Goal: Find specific page/section: Find specific page/section

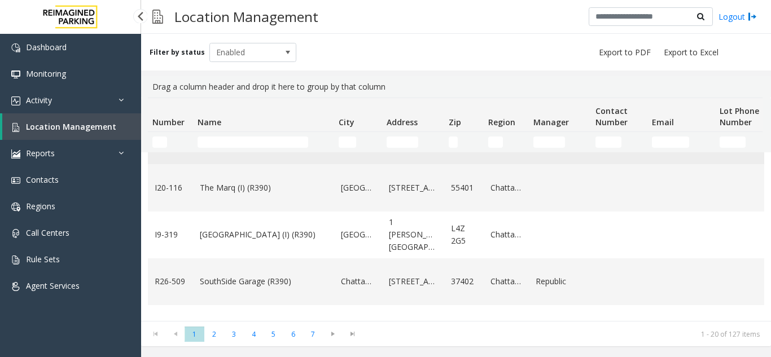
scroll to position [508, 0]
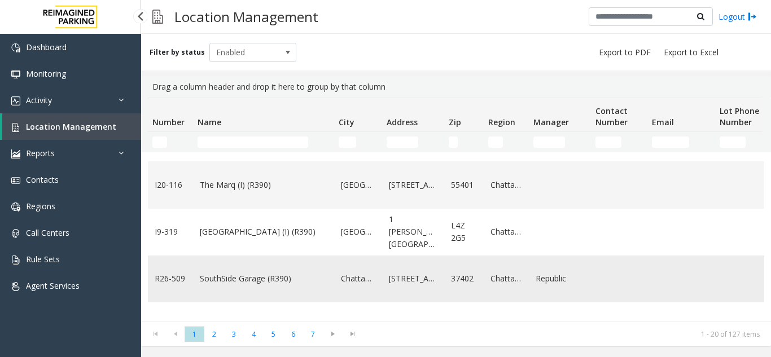
click at [266, 285] on td "SouthSide Garage (R390)" at bounding box center [263, 279] width 141 height 47
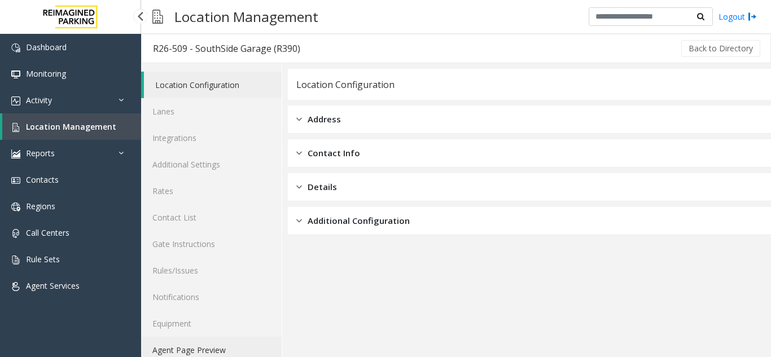
click at [217, 349] on link "Agent Page Preview" at bounding box center [211, 350] width 140 height 27
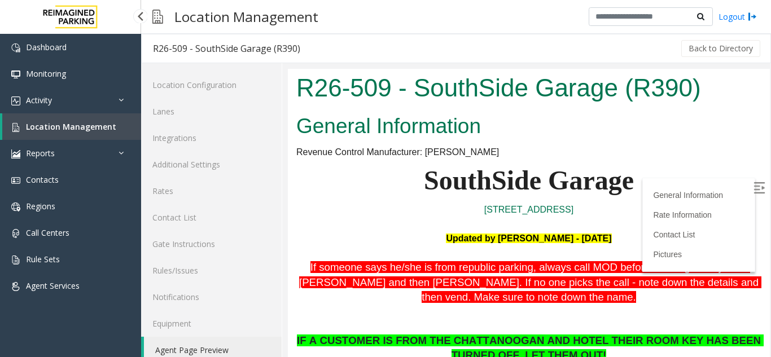
click at [753, 193] on img at bounding box center [758, 187] width 11 height 11
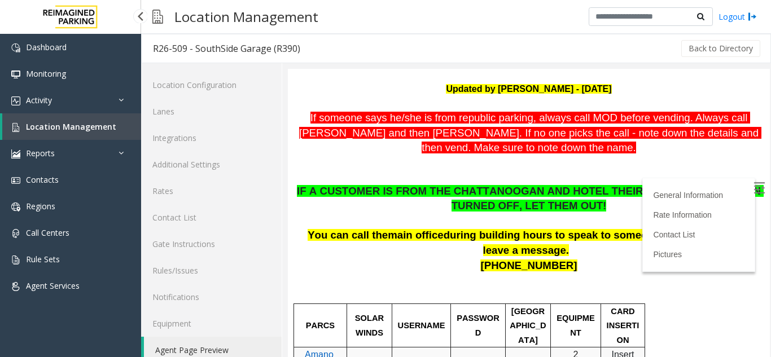
scroll to position [169, 0]
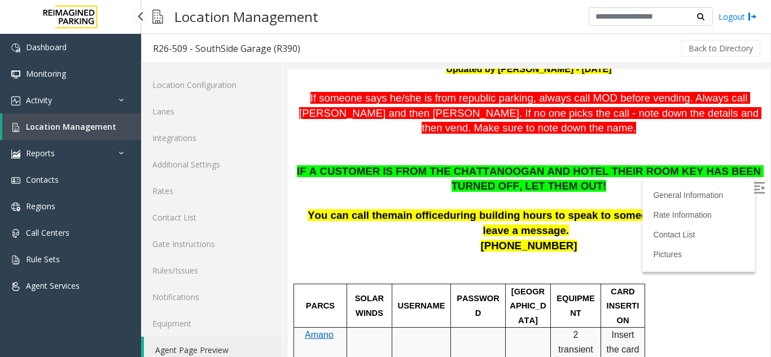
click at [67, 125] on span "Location Management" at bounding box center [71, 126] width 90 height 11
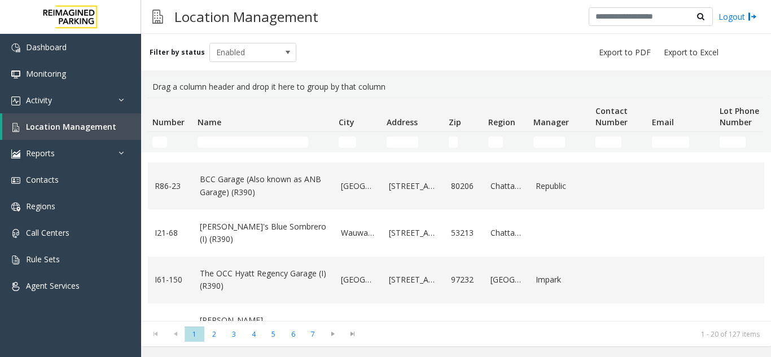
scroll to position [226, 0]
click at [294, 284] on link "The OCC Hyatt Regency Garage (I) (R390)" at bounding box center [263, 279] width 127 height 25
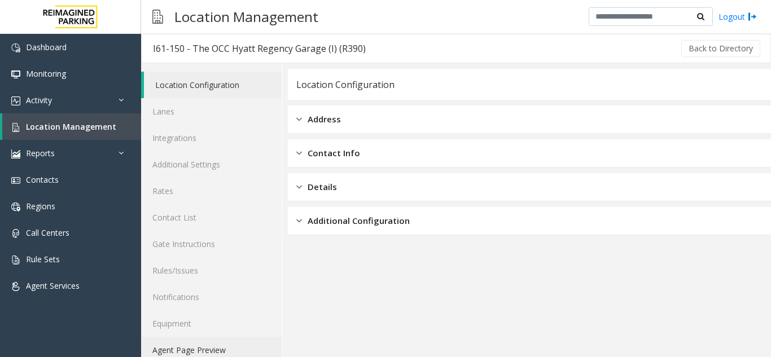
click at [230, 347] on link "Agent Page Preview" at bounding box center [211, 350] width 140 height 27
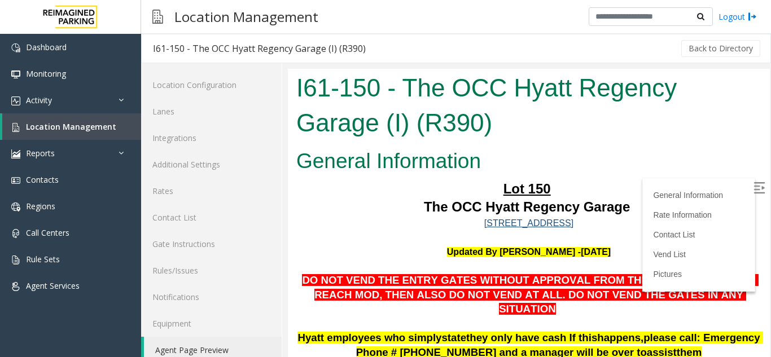
scroll to position [265, 0]
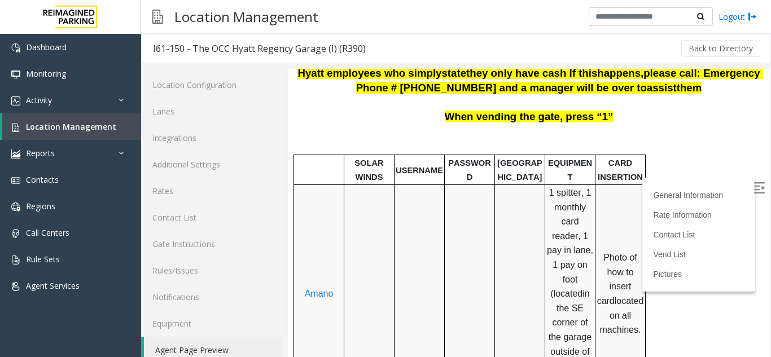
click at [753, 192] on img at bounding box center [758, 187] width 11 height 11
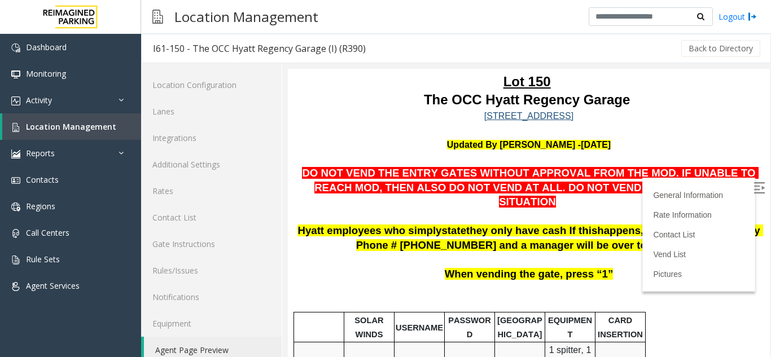
scroll to position [95, 0]
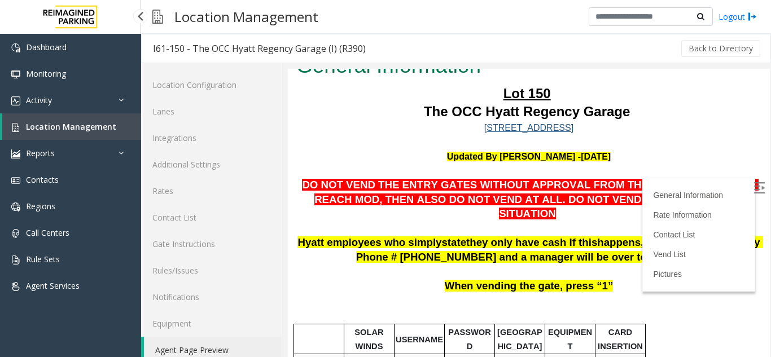
click at [60, 124] on span "Location Management" at bounding box center [71, 126] width 90 height 11
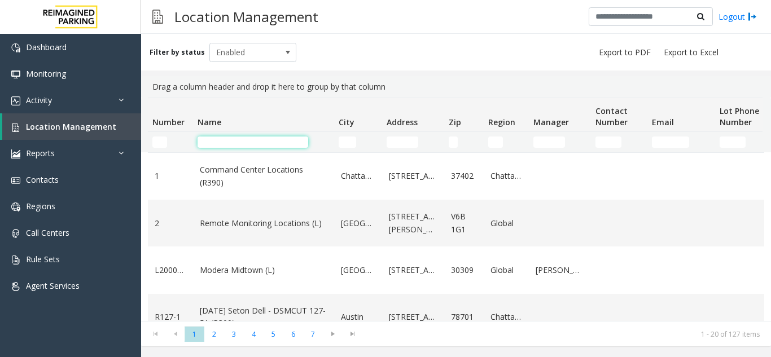
click at [241, 140] on input "Name Filter" at bounding box center [252, 142] width 111 height 11
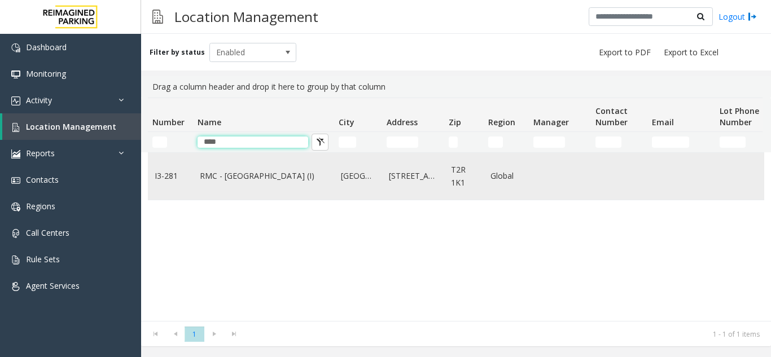
type input "****"
click at [246, 177] on link "RMC - [GEOGRAPHIC_DATA] (I)" at bounding box center [263, 176] width 127 height 12
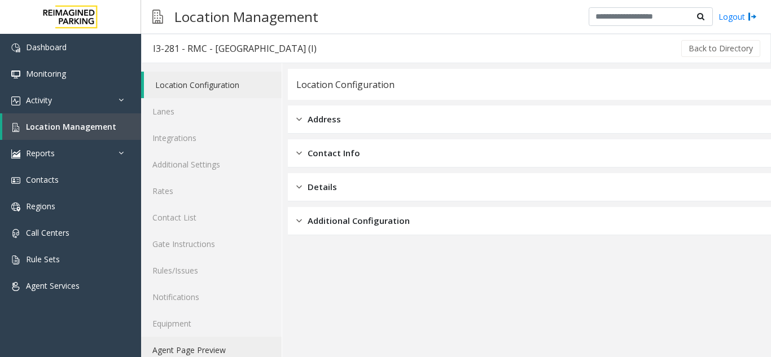
click at [217, 349] on link "Agent Page Preview" at bounding box center [211, 350] width 140 height 27
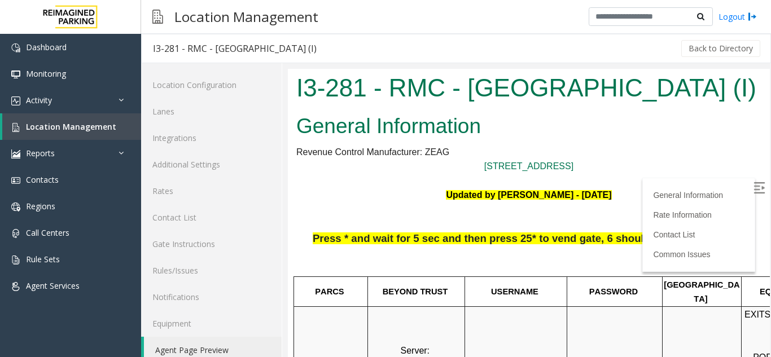
click at [753, 183] on img at bounding box center [758, 187] width 11 height 11
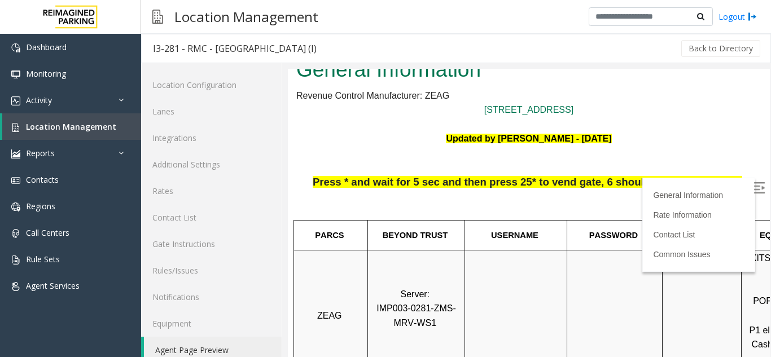
scroll to position [113, 0]
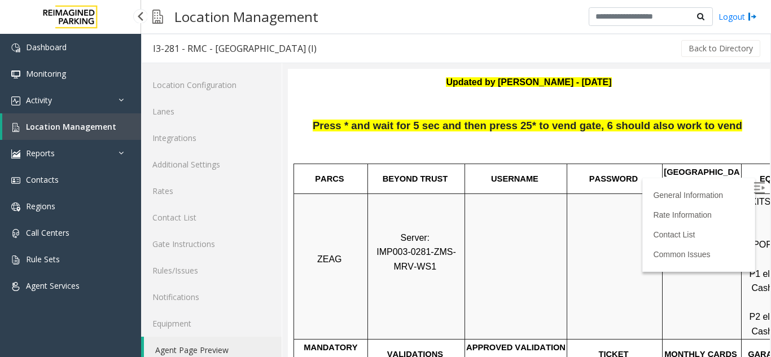
click at [77, 118] on link "Location Management" at bounding box center [71, 126] width 139 height 27
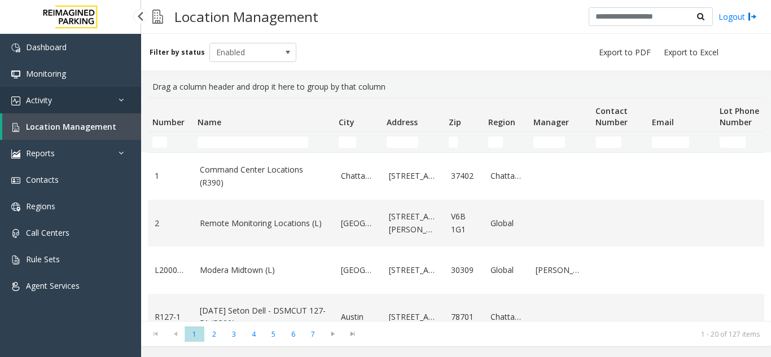
click at [83, 100] on link "Activity" at bounding box center [70, 100] width 141 height 27
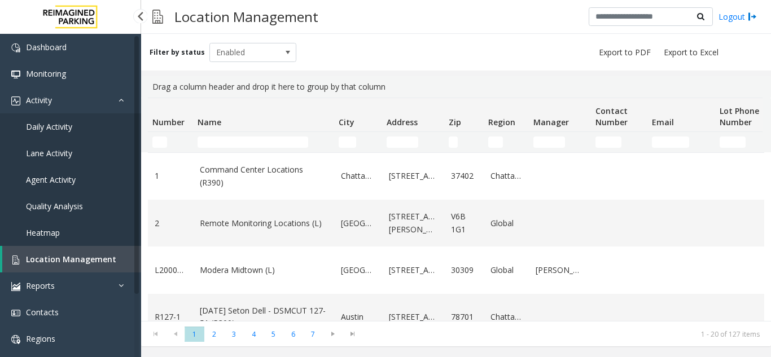
click at [88, 181] on link "Agent Activity" at bounding box center [70, 179] width 141 height 27
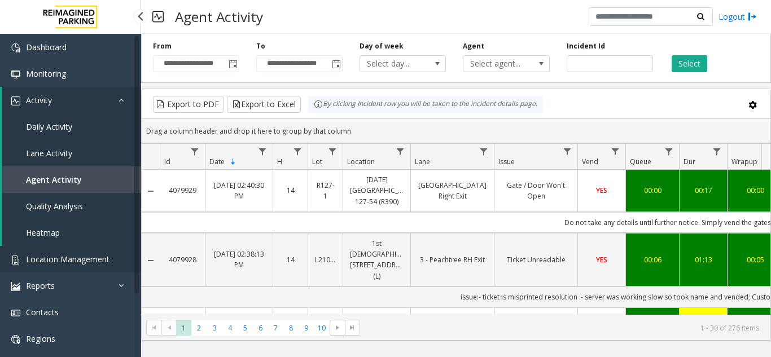
click at [73, 260] on span "Location Management" at bounding box center [67, 259] width 83 height 11
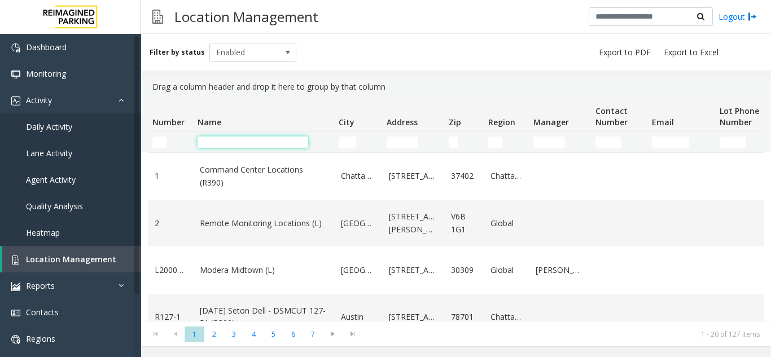
click at [217, 145] on input "Name Filter" at bounding box center [252, 142] width 111 height 11
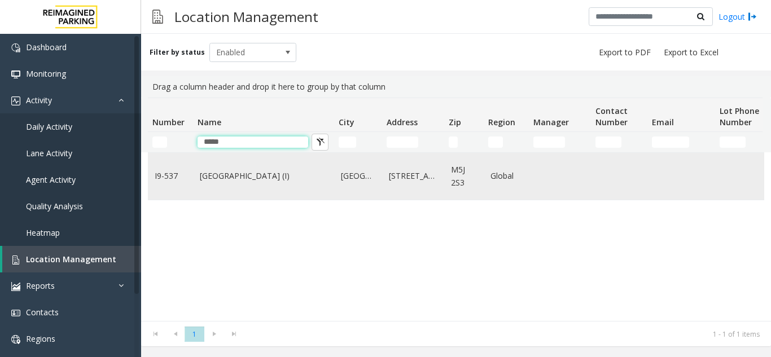
type input "*****"
click at [243, 190] on td "[GEOGRAPHIC_DATA] (I)" at bounding box center [263, 176] width 141 height 47
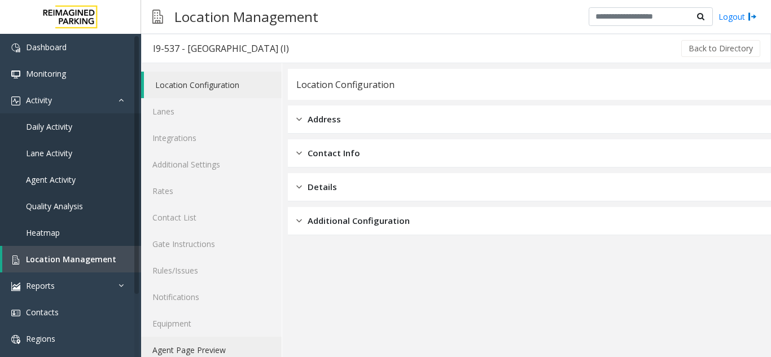
click at [211, 347] on link "Agent Page Preview" at bounding box center [211, 350] width 140 height 27
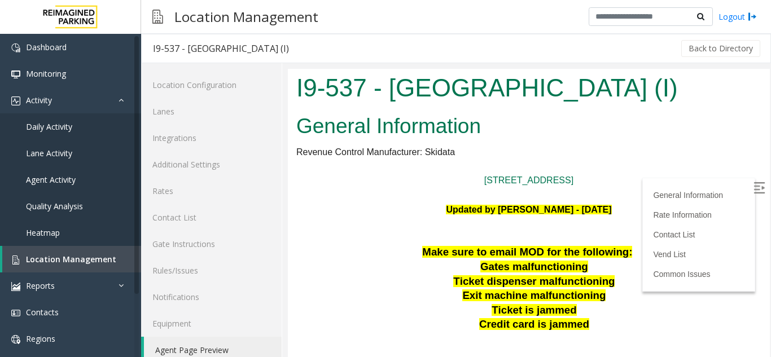
click at [753, 188] on img at bounding box center [758, 187] width 11 height 11
click at [67, 262] on span "Location Management" at bounding box center [71, 259] width 90 height 11
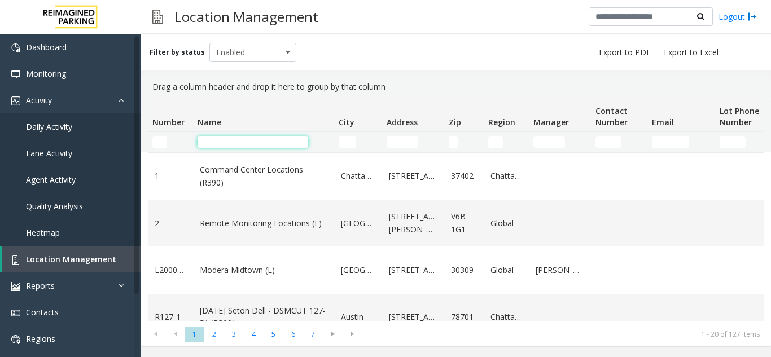
click at [229, 137] on input "Name Filter" at bounding box center [252, 142] width 111 height 11
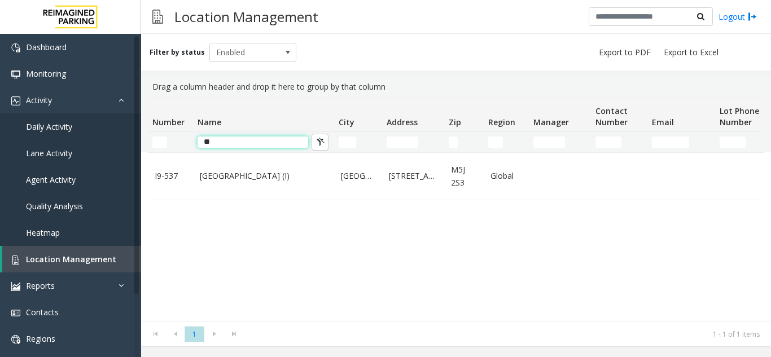
type input "*"
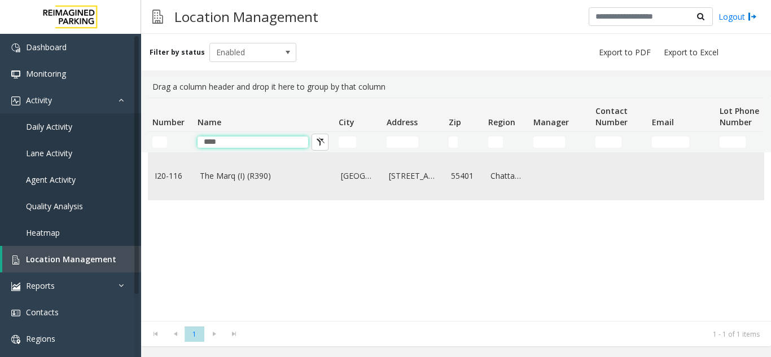
type input "****"
click at [239, 174] on link "The Marq (I) (R390)" at bounding box center [263, 176] width 127 height 12
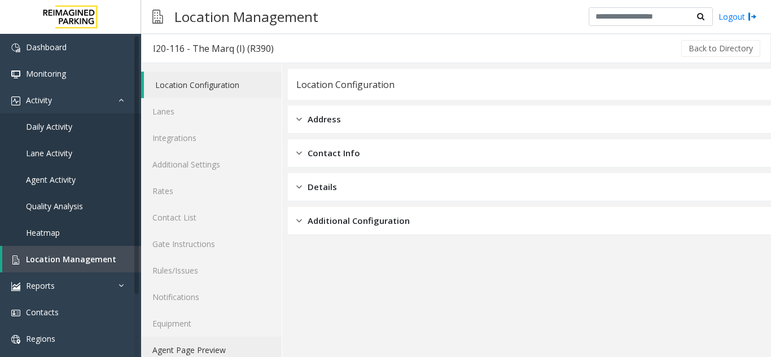
click at [219, 347] on link "Agent Page Preview" at bounding box center [211, 350] width 140 height 27
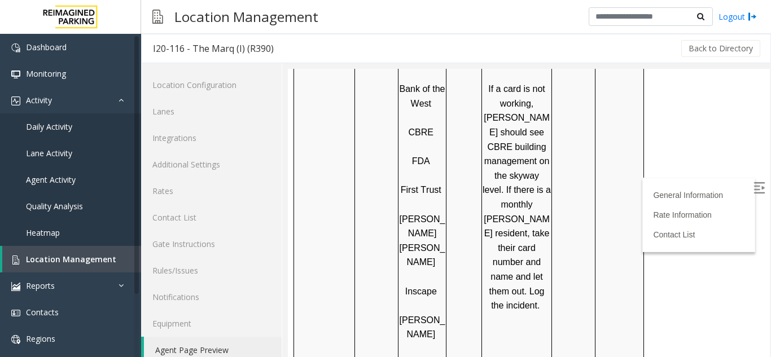
scroll to position [1128, 0]
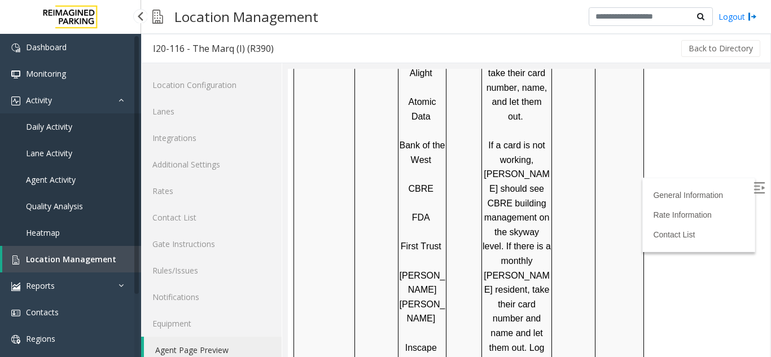
click at [100, 257] on span "Location Management" at bounding box center [71, 259] width 90 height 11
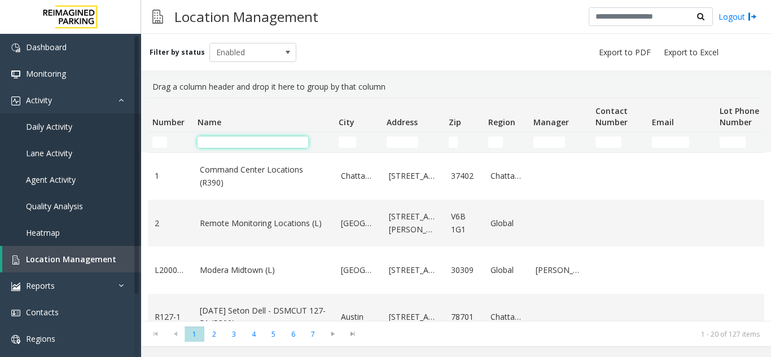
click at [213, 143] on input "Name Filter" at bounding box center [252, 142] width 111 height 11
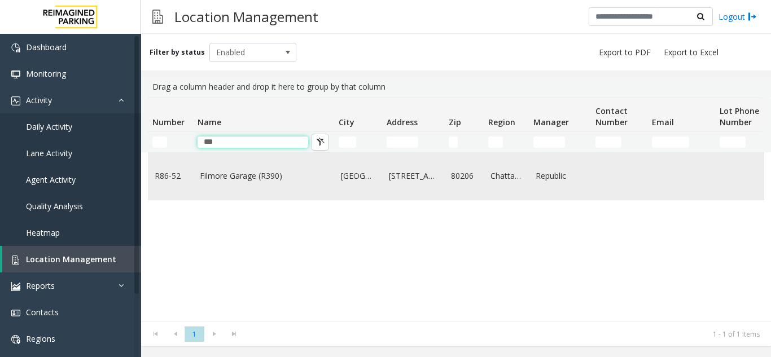
type input "***"
click at [250, 188] on td "Filmore Garage (R390)" at bounding box center [263, 176] width 141 height 47
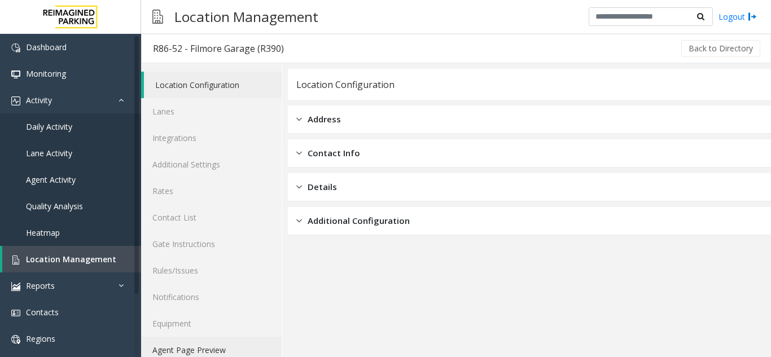
click at [216, 341] on link "Agent Page Preview" at bounding box center [211, 350] width 140 height 27
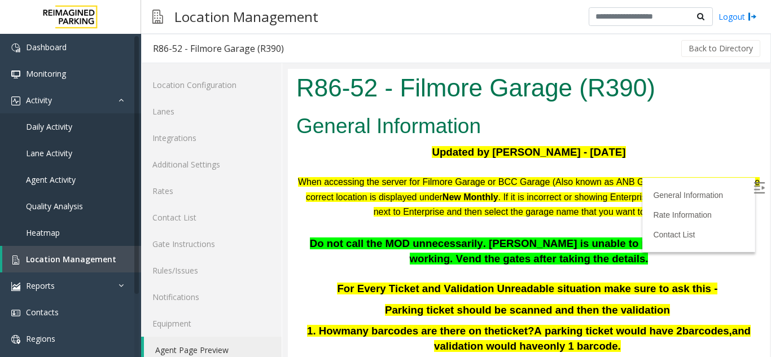
click at [753, 185] on img at bounding box center [758, 187] width 11 height 11
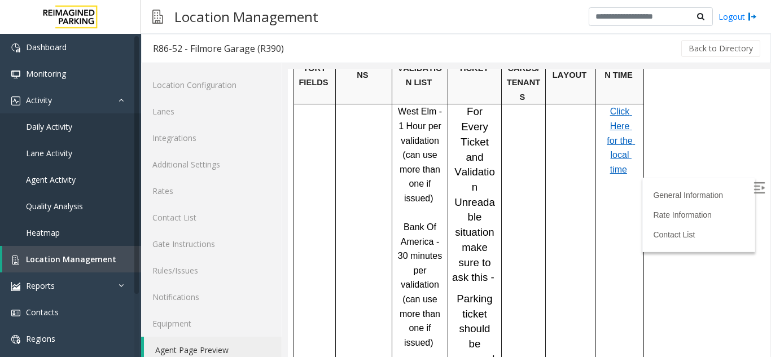
scroll to position [846, 0]
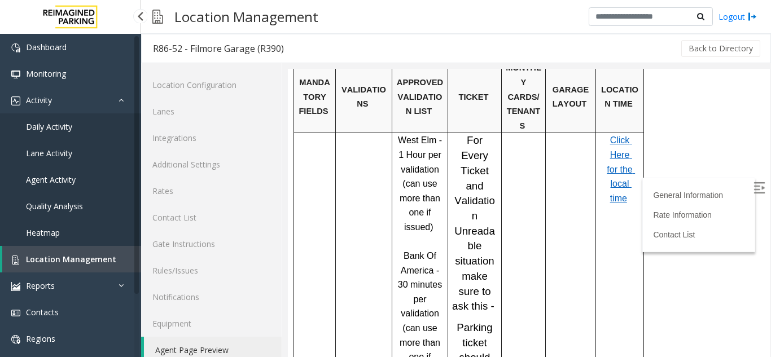
click at [38, 256] on span "Location Management" at bounding box center [71, 259] width 90 height 11
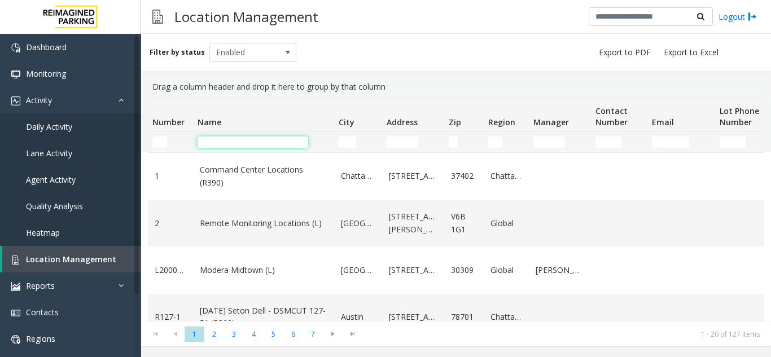
click at [226, 142] on input "Name Filter" at bounding box center [252, 142] width 111 height 11
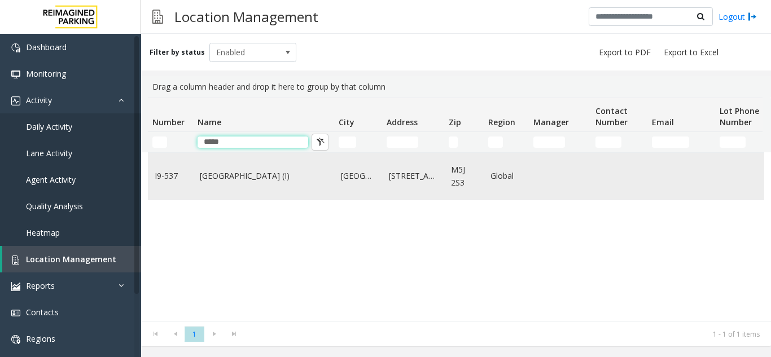
type input "*****"
click at [254, 182] on link "[GEOGRAPHIC_DATA] (I)" at bounding box center [263, 176] width 127 height 12
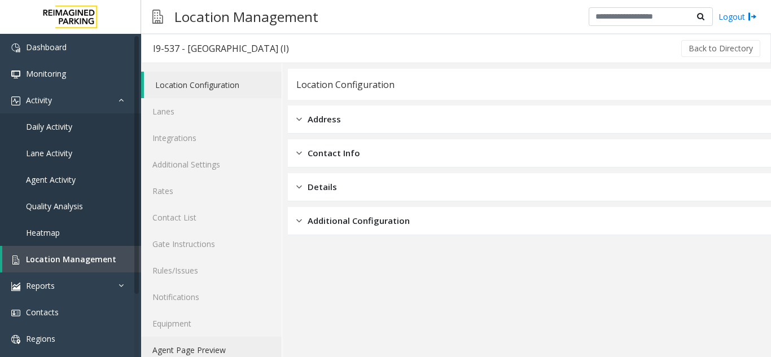
click at [224, 346] on link "Agent Page Preview" at bounding box center [211, 350] width 140 height 27
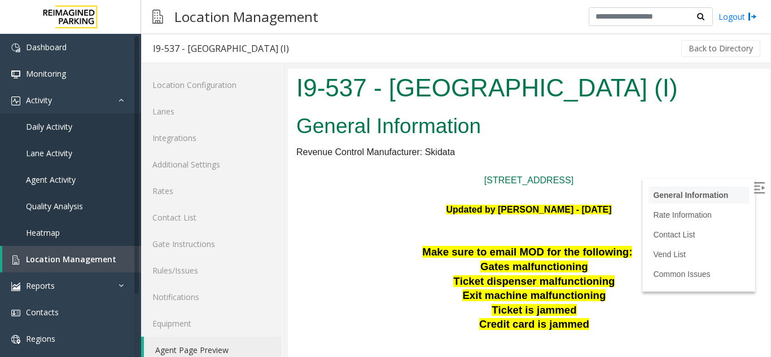
click at [729, 187] on li "General Information" at bounding box center [698, 195] width 100 height 17
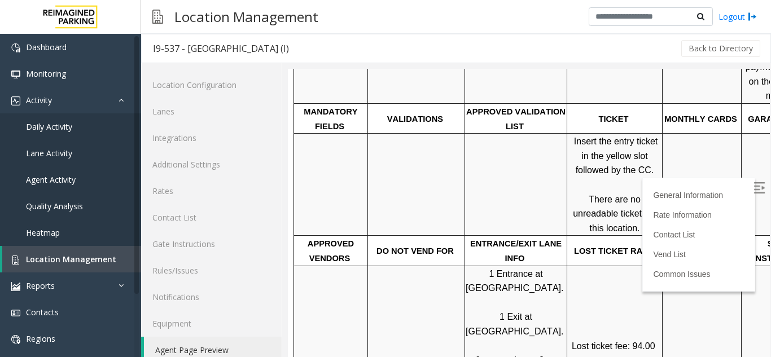
scroll to position [508, 0]
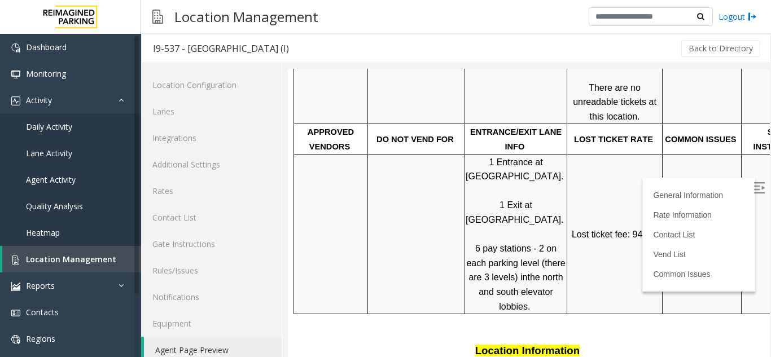
click at [753, 186] on img at bounding box center [758, 187] width 11 height 11
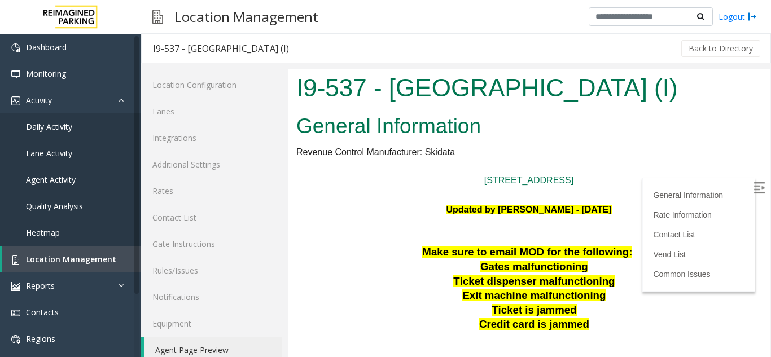
scroll to position [113, 0]
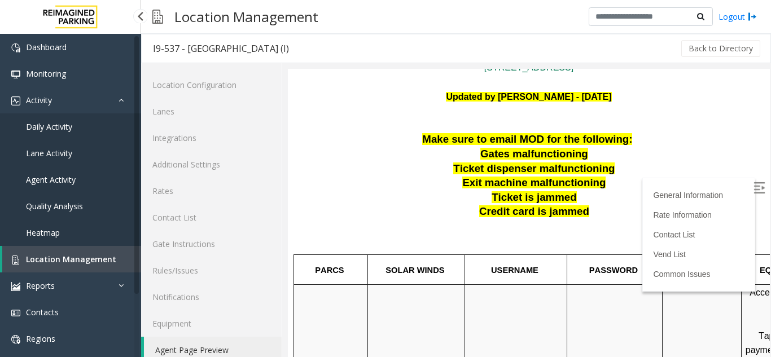
click at [60, 256] on span "Location Management" at bounding box center [71, 259] width 90 height 11
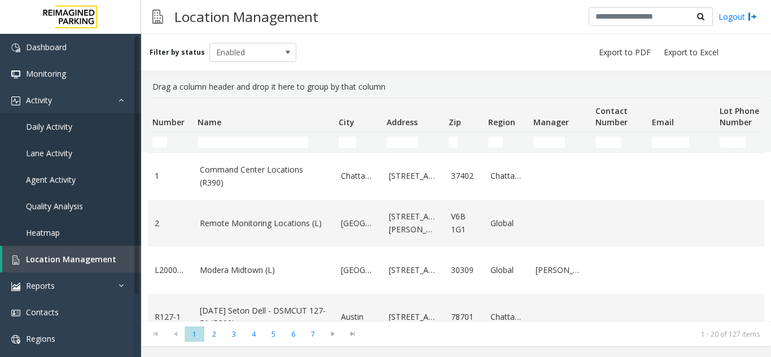
click at [208, 151] on td "Name Filter" at bounding box center [263, 142] width 141 height 20
click at [215, 135] on td "Name Filter" at bounding box center [263, 142] width 141 height 20
click at [209, 144] on input "Name Filter" at bounding box center [252, 142] width 111 height 11
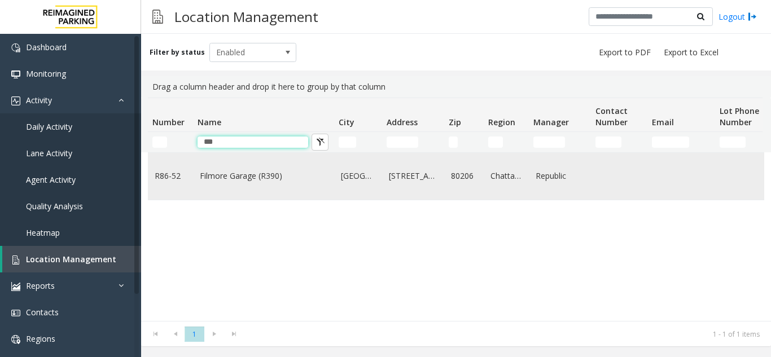
type input "***"
click at [238, 179] on link "Filmore Garage (R390)" at bounding box center [263, 176] width 127 height 12
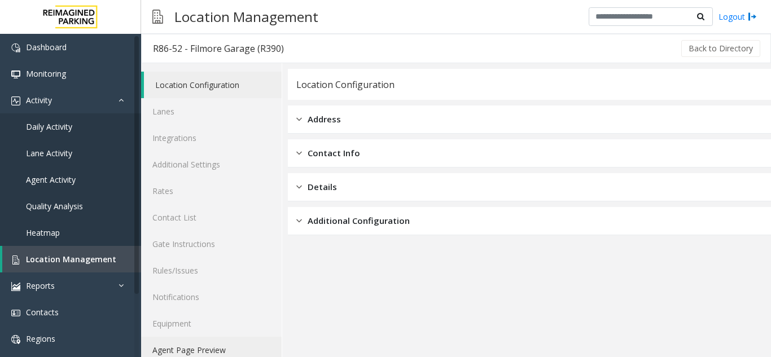
click at [230, 346] on link "Agent Page Preview" at bounding box center [211, 350] width 140 height 27
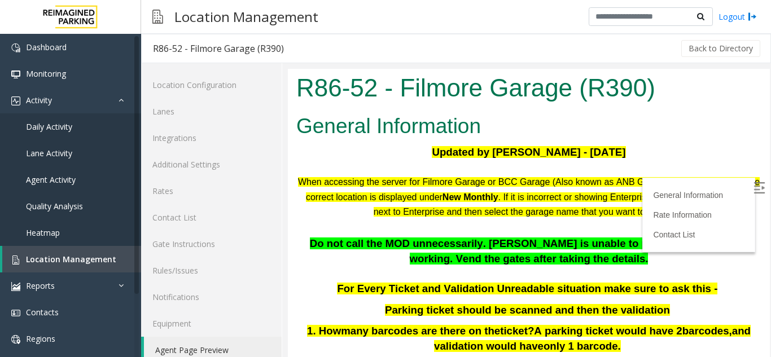
click at [751, 187] on label at bounding box center [759, 189] width 17 height 17
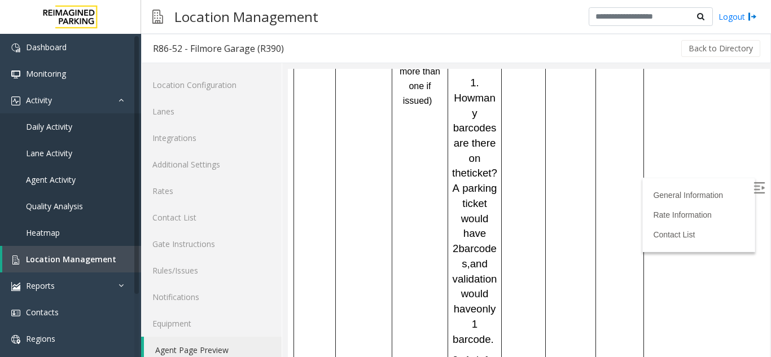
scroll to position [1253, 0]
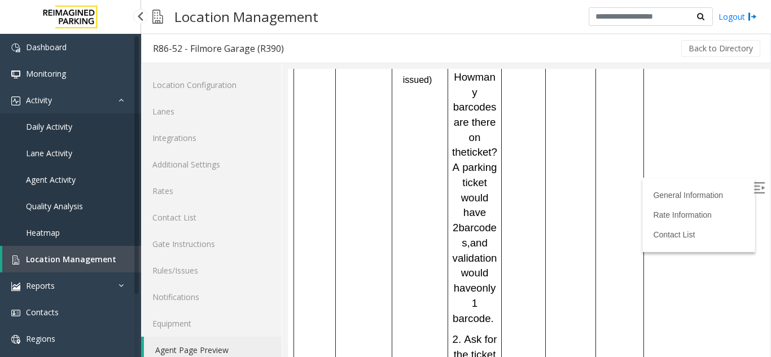
click at [64, 257] on span "Location Management" at bounding box center [71, 259] width 90 height 11
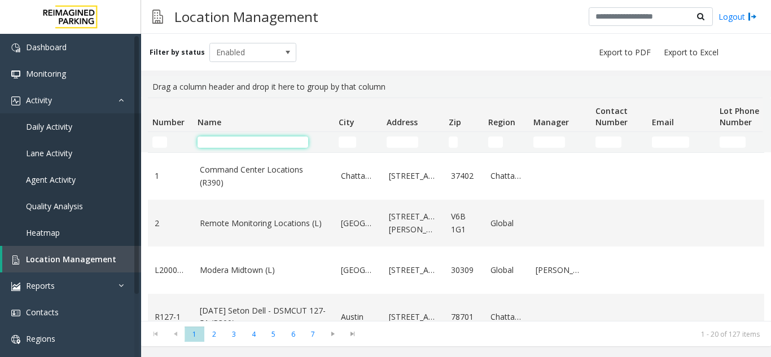
click at [223, 143] on input "Name Filter" at bounding box center [252, 142] width 111 height 11
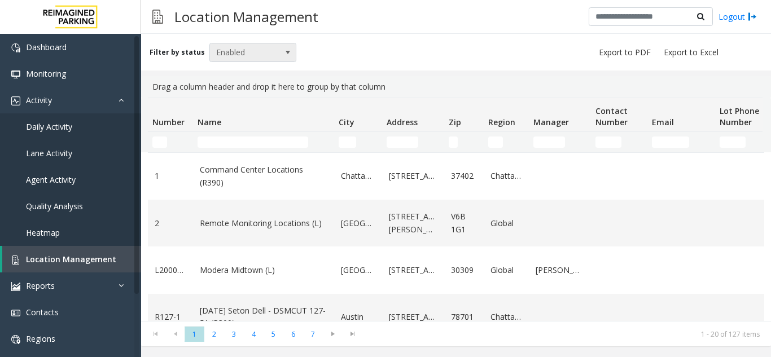
click at [232, 55] on span "Enabled" at bounding box center [244, 52] width 69 height 18
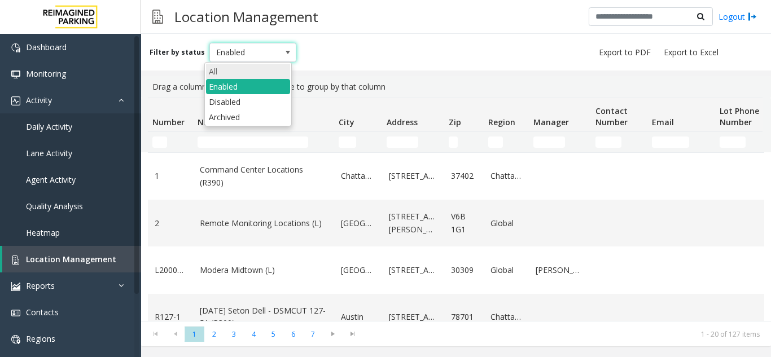
click at [229, 71] on li "All" at bounding box center [248, 71] width 84 height 15
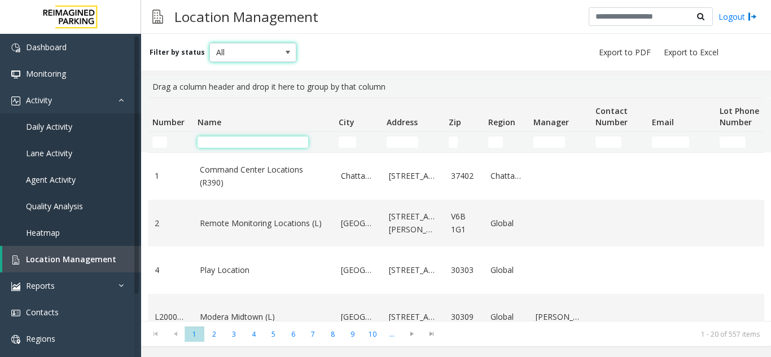
click at [241, 147] on input "Name Filter" at bounding box center [252, 142] width 111 height 11
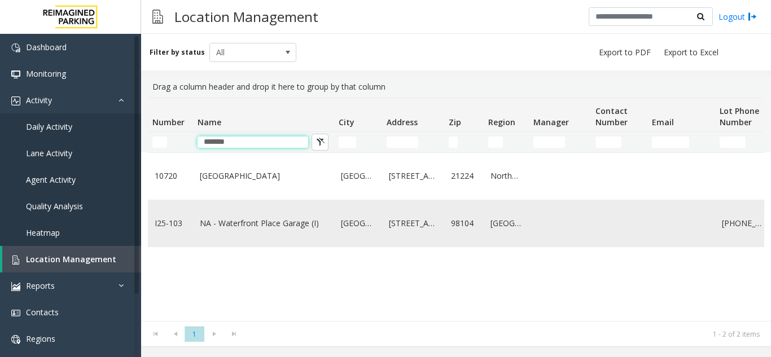
type input "*******"
click at [248, 234] on td "NA - Waterfront Place Garage (I)" at bounding box center [263, 223] width 141 height 47
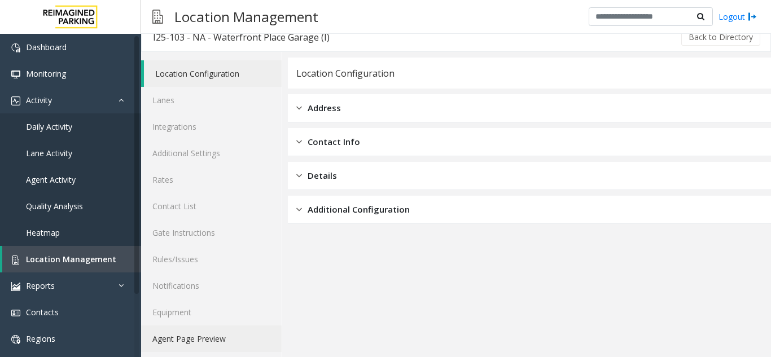
scroll to position [15, 0]
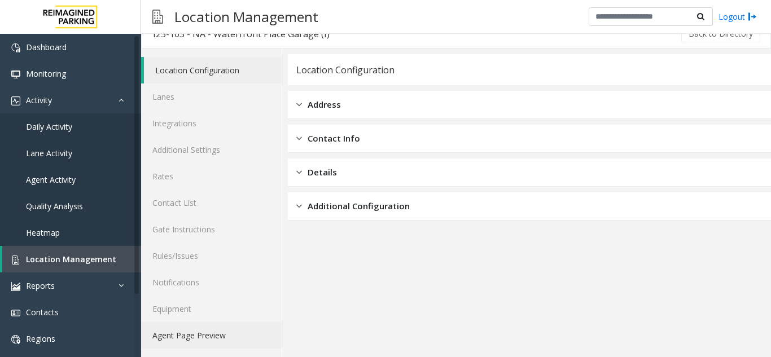
click at [234, 332] on link "Agent Page Preview" at bounding box center [211, 335] width 140 height 27
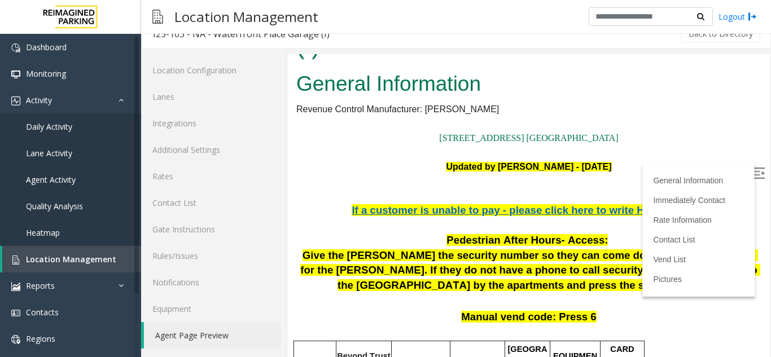
scroll to position [56, 0]
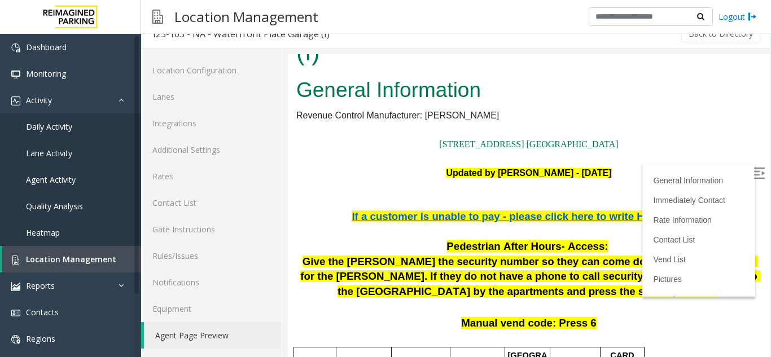
click at [753, 176] on img at bounding box center [758, 173] width 11 height 11
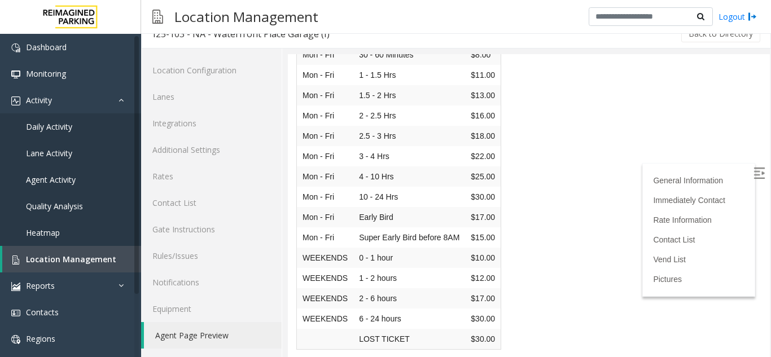
scroll to position [1354, 0]
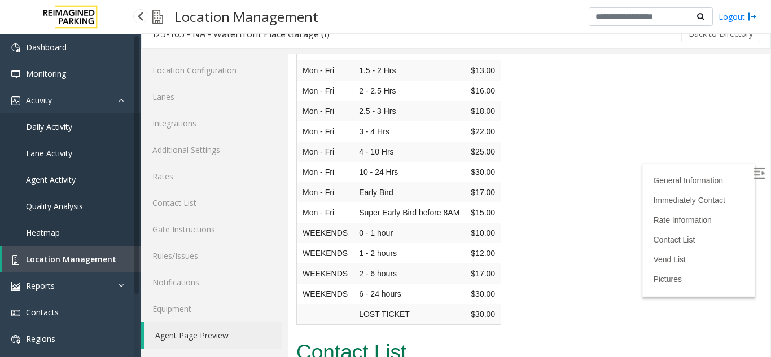
click at [115, 254] on link "Location Management" at bounding box center [71, 259] width 139 height 27
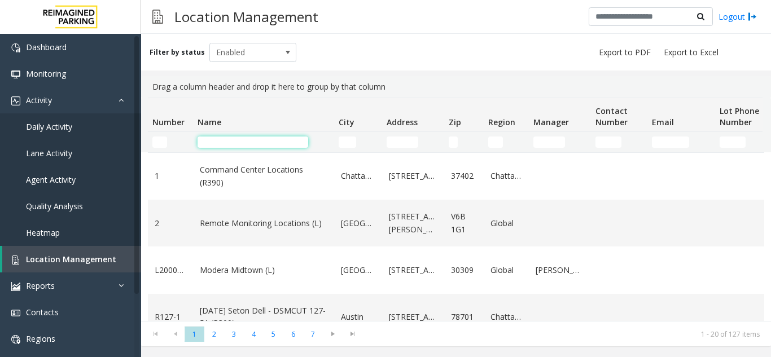
click at [245, 144] on input "Name Filter" at bounding box center [252, 142] width 111 height 11
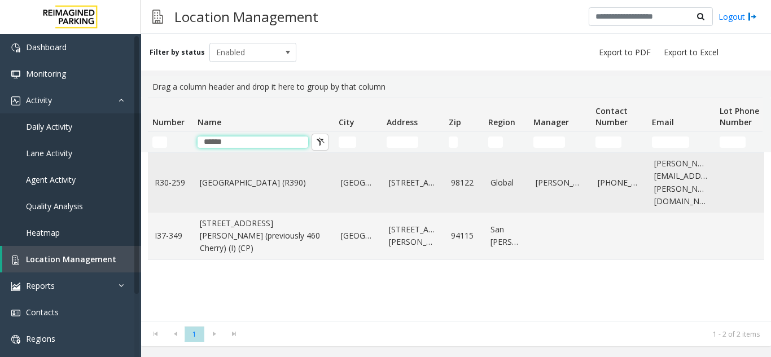
type input "******"
click at [253, 185] on td "[GEOGRAPHIC_DATA] (R390)" at bounding box center [263, 183] width 141 height 60
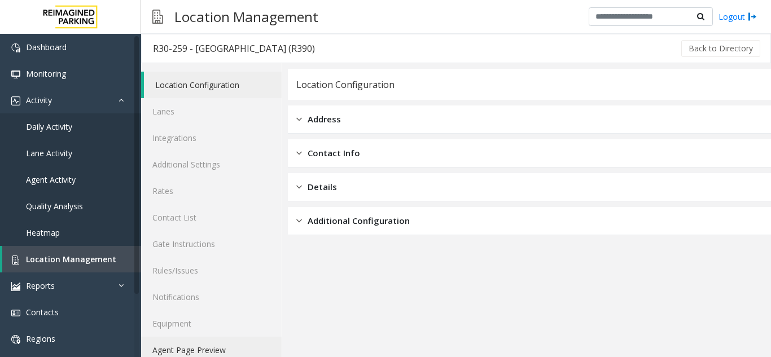
click at [196, 343] on link "Agent Page Preview" at bounding box center [211, 350] width 140 height 27
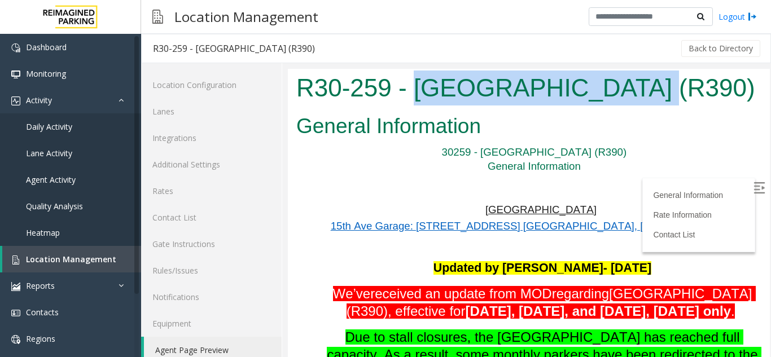
drag, startPoint x: 626, startPoint y: 87, endPoint x: 417, endPoint y: 86, distance: 208.7
click at [417, 86] on h1 "R30-259 - Cherry Hill (R390)" at bounding box center [528, 88] width 465 height 35
copy h1 "[GEOGRAPHIC_DATA] (R390)"
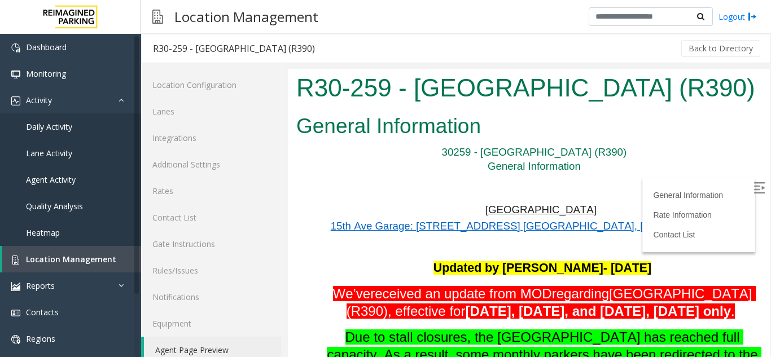
click at [411, 212] on p "Cherry Hill" at bounding box center [542, 210] width 438 height 15
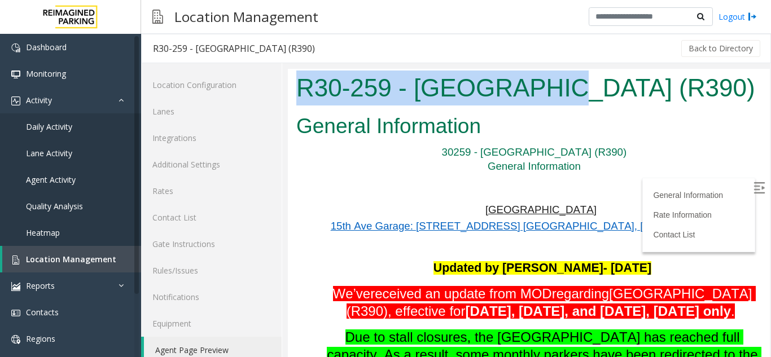
drag, startPoint x: 530, startPoint y: 89, endPoint x: 291, endPoint y: 96, distance: 239.9
click at [291, 96] on div "R30-259 - Cherry Hill (R390)" at bounding box center [529, 89] width 482 height 41
copy h1 "R30-259 - Cherry Hill"
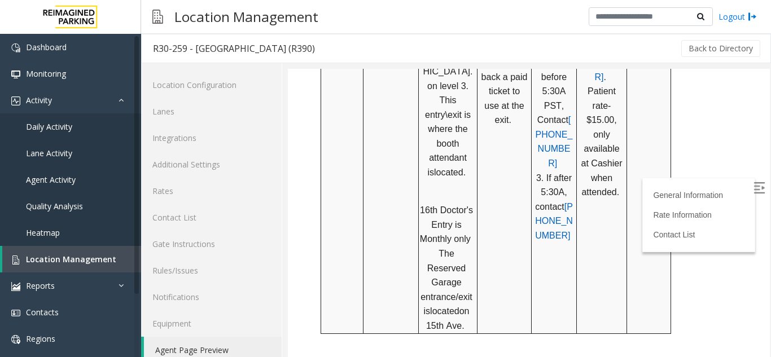
scroll to position [1241, 0]
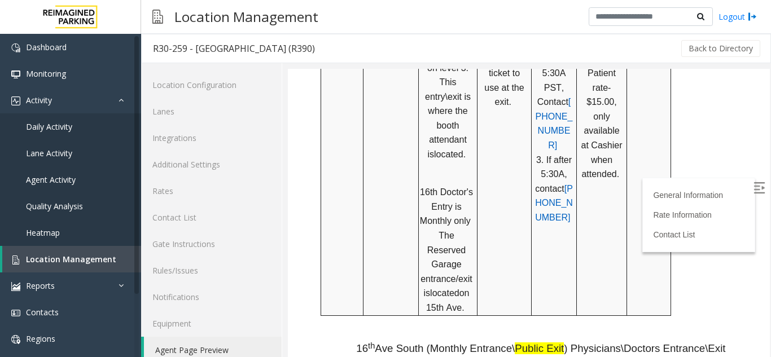
click at [751, 194] on label at bounding box center [759, 189] width 17 height 17
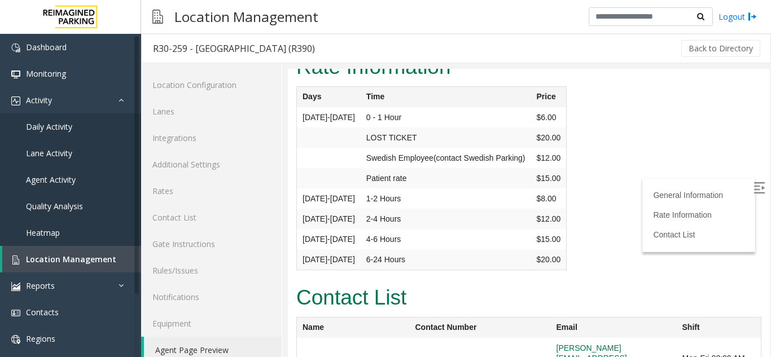
scroll to position [4344, 0]
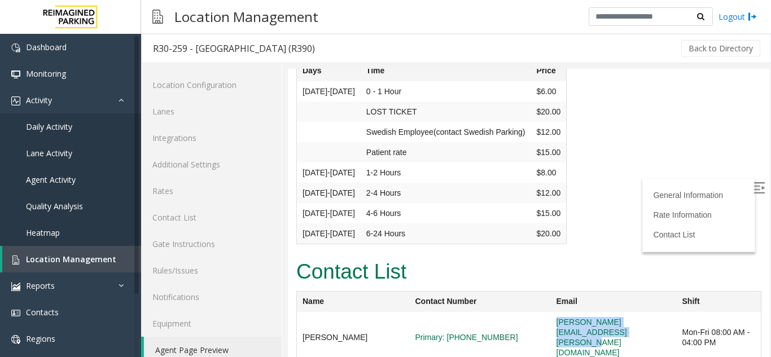
drag, startPoint x: 512, startPoint y: 199, endPoint x: 663, endPoint y: 199, distance: 151.7
click at [663, 312] on td "[PERSON_NAME][EMAIL_ADDRESS][PERSON_NAME][DOMAIN_NAME]" at bounding box center [614, 337] width 126 height 51
copy link "[PERSON_NAME][EMAIL_ADDRESS][PERSON_NAME][DOMAIN_NAME]"
click at [277, 284] on link "Notifications" at bounding box center [211, 297] width 140 height 27
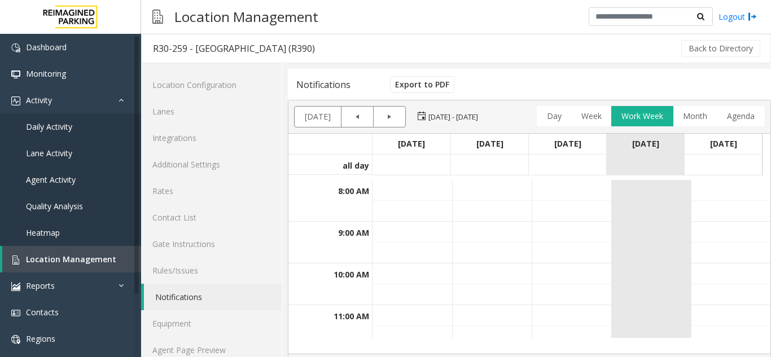
click at [758, 175] on div "Mon 9/15 Tue 9/16 Wed 9/17 Thu 9/18 Fri 9/19" at bounding box center [571, 155] width 398 height 42
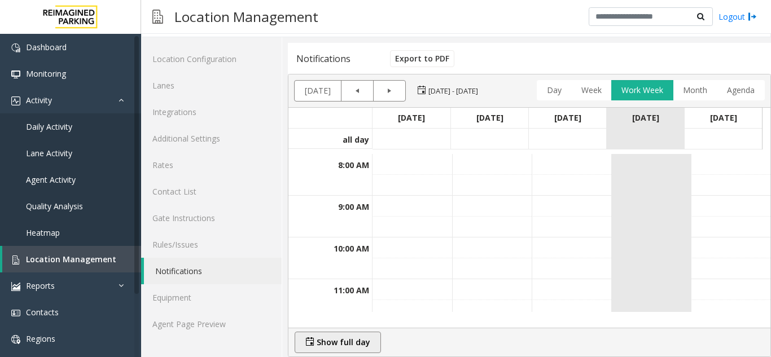
click at [365, 344] on link "Show full day" at bounding box center [338, 342] width 74 height 20
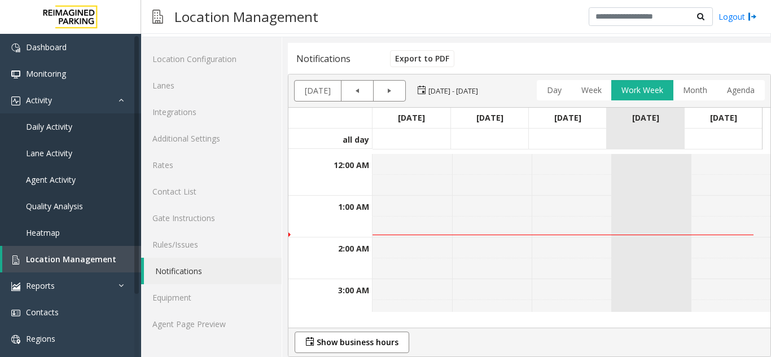
scroll to position [0, 0]
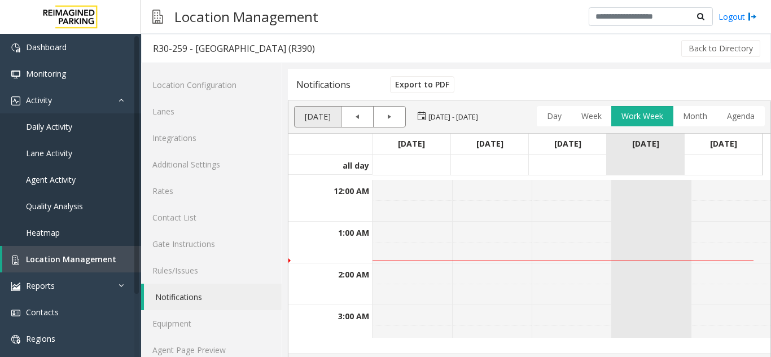
click at [332, 118] on li "Today" at bounding box center [317, 116] width 47 height 21
click at [336, 82] on div "Notifications" at bounding box center [323, 84] width 54 height 15
click at [444, 76] on link "Export to PDF" at bounding box center [422, 84] width 64 height 17
click at [202, 349] on link "Agent Page Preview" at bounding box center [211, 350] width 140 height 27
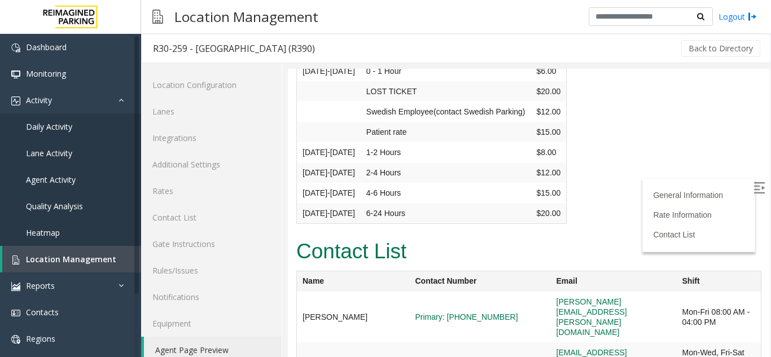
scroll to position [4423, 0]
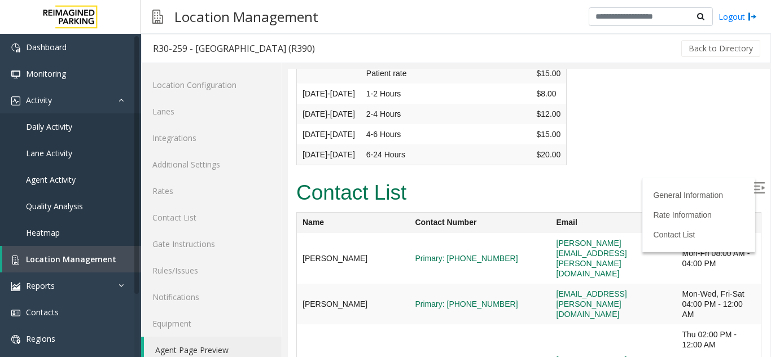
click at [753, 185] on img at bounding box center [758, 187] width 11 height 11
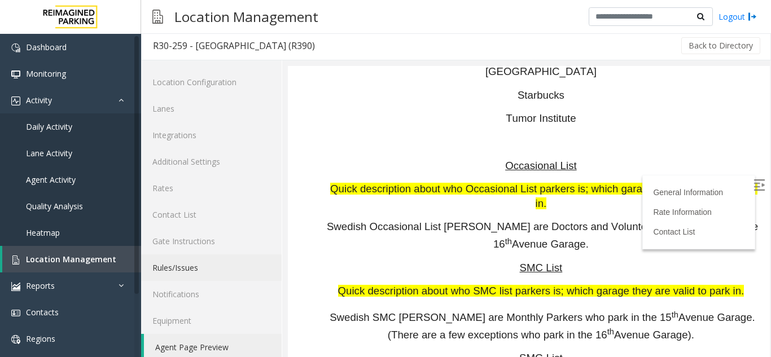
scroll to position [0, 0]
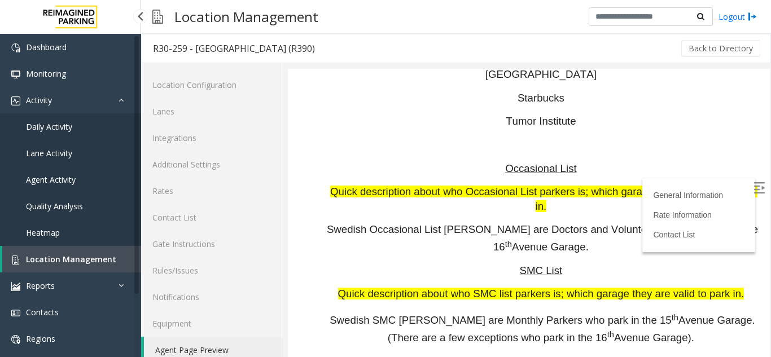
click at [91, 259] on span "Location Management" at bounding box center [71, 259] width 90 height 11
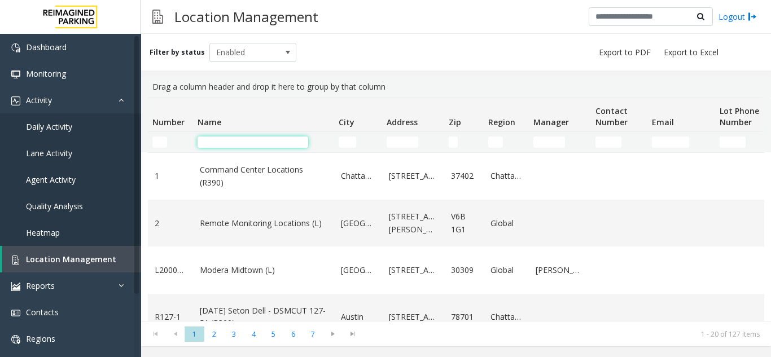
click at [228, 137] on input "Name Filter" at bounding box center [252, 142] width 111 height 11
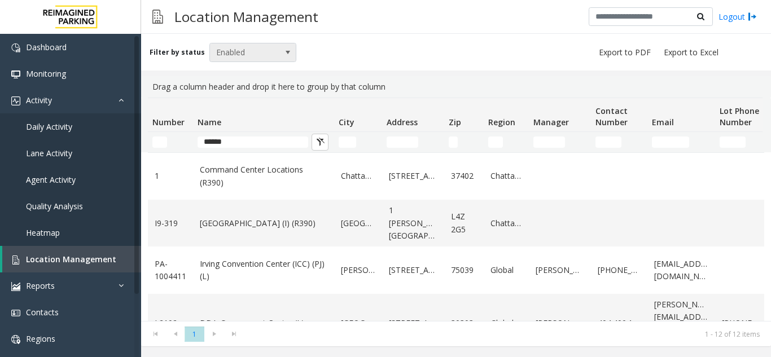
click at [241, 53] on span "Enabled" at bounding box center [244, 52] width 69 height 18
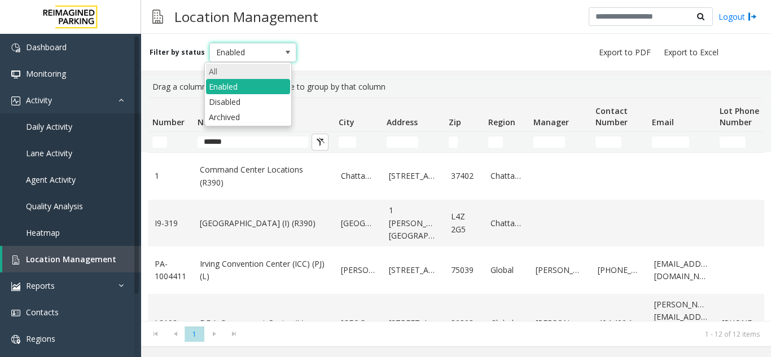
click at [237, 69] on li "All" at bounding box center [248, 71] width 84 height 15
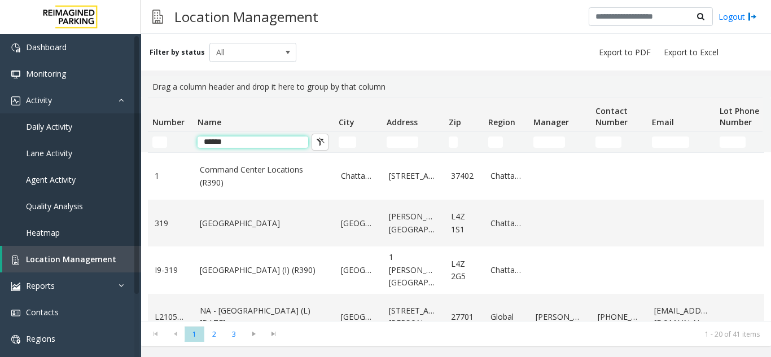
click at [251, 143] on input "******" at bounding box center [252, 142] width 111 height 11
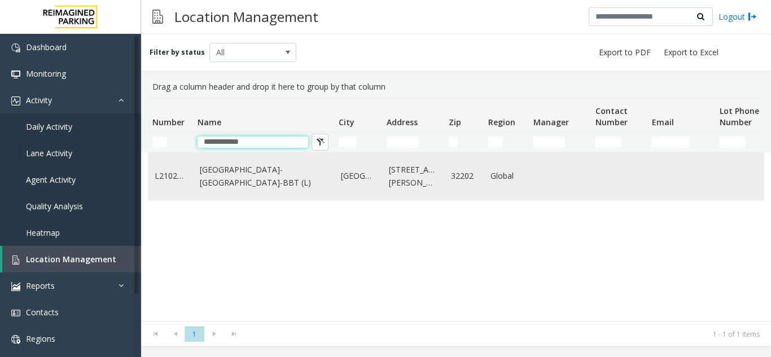
type input "**********"
click at [308, 178] on link "Center Square-Jacksonville-BBT (L)" at bounding box center [263, 176] width 127 height 25
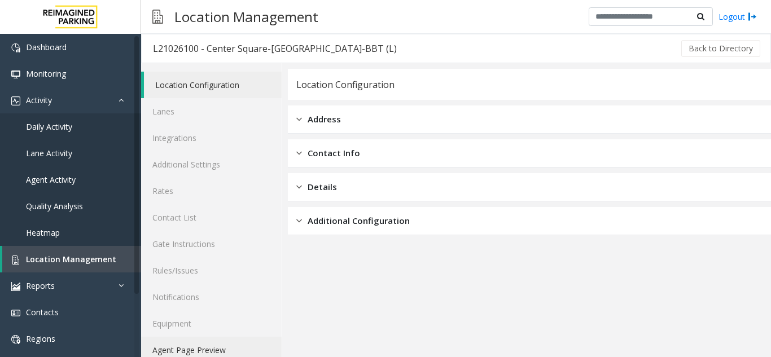
click at [196, 351] on link "Agent Page Preview" at bounding box center [211, 350] width 140 height 27
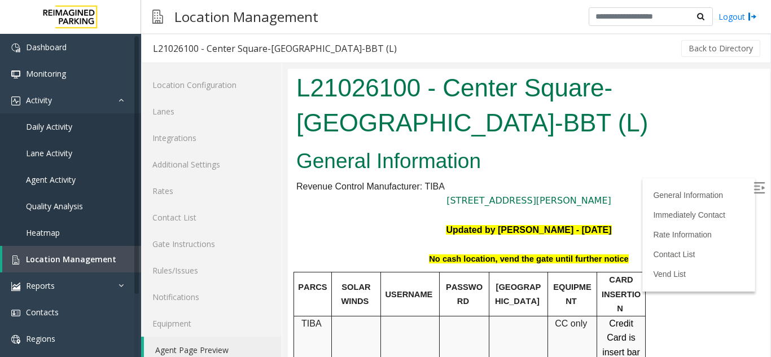
click at [753, 186] on img at bounding box center [758, 187] width 11 height 11
click at [619, 200] on p "100 N Hogan St Jacksonville FL 32202" at bounding box center [528, 200] width 465 height 15
click at [58, 174] on span "Agent Activity" at bounding box center [51, 179] width 50 height 11
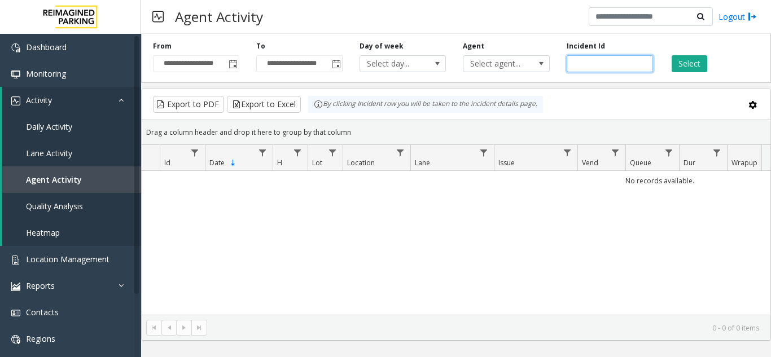
click at [602, 66] on input "number" at bounding box center [609, 63] width 86 height 17
paste input "*******"
type input "*******"
click at [692, 62] on button "Select" at bounding box center [689, 63] width 36 height 17
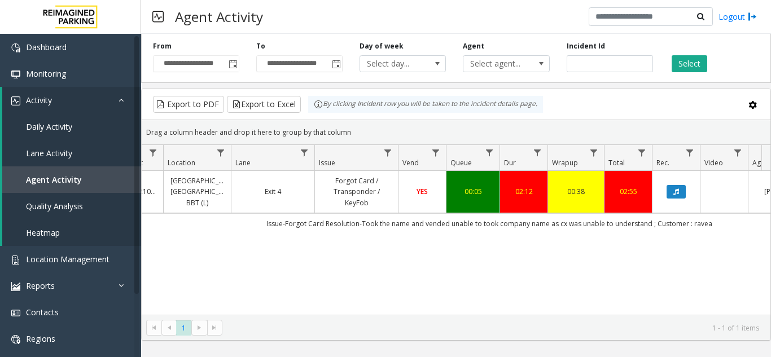
scroll to position [0, 183]
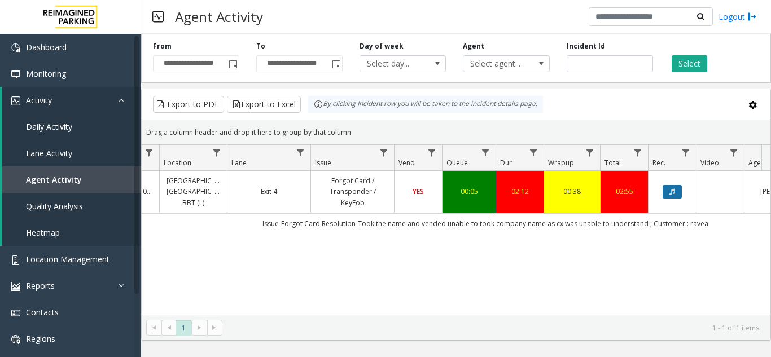
click at [671, 190] on icon "Data table" at bounding box center [672, 191] width 6 height 7
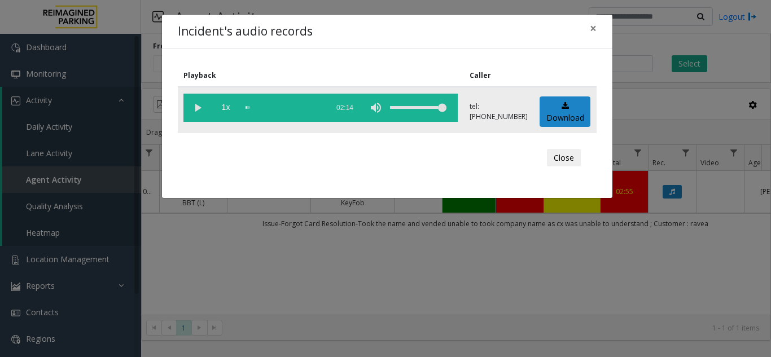
click at [198, 109] on vg-play-pause at bounding box center [197, 108] width 28 height 28
click at [255, 108] on div "scrub bar" at bounding box center [283, 108] width 77 height 28
click at [276, 104] on div "scrub bar" at bounding box center [283, 108] width 77 height 28
click at [285, 109] on div "scrub bar" at bounding box center [283, 108] width 77 height 28
click at [199, 109] on vg-play-pause at bounding box center [197, 108] width 28 height 28
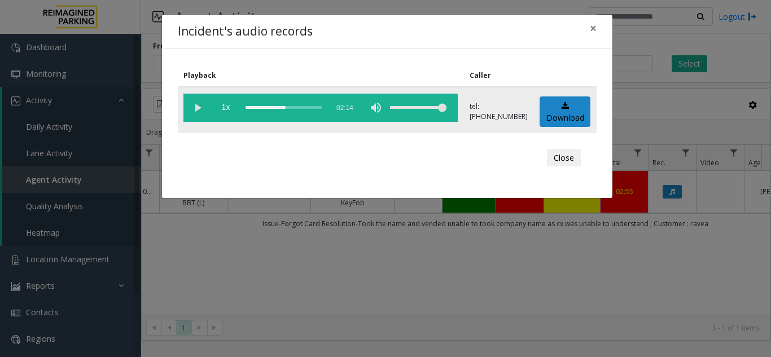
click at [195, 107] on vg-play-pause at bounding box center [197, 108] width 28 height 28
click at [196, 105] on vg-play-pause at bounding box center [197, 108] width 28 height 28
click at [201, 104] on vg-play-pause at bounding box center [197, 108] width 28 height 28
click at [199, 110] on vg-play-pause at bounding box center [197, 108] width 28 height 28
click at [592, 32] on span "×" at bounding box center [592, 28] width 7 height 16
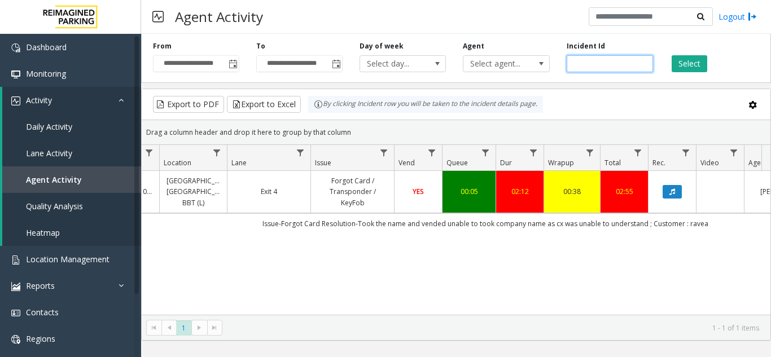
drag, startPoint x: 601, startPoint y: 59, endPoint x: 570, endPoint y: 67, distance: 31.5
click at [570, 67] on input "*******" at bounding box center [609, 63] width 86 height 17
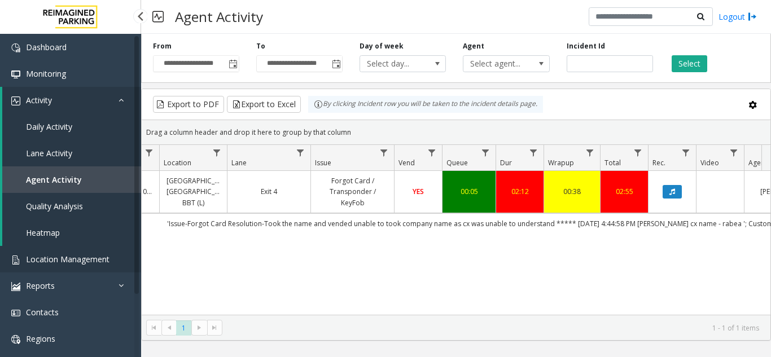
click at [69, 253] on link "Location Management" at bounding box center [70, 259] width 141 height 27
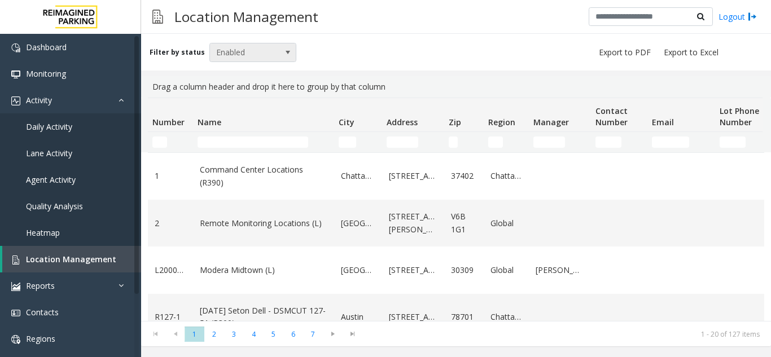
click at [225, 51] on span "Enabled" at bounding box center [244, 52] width 69 height 18
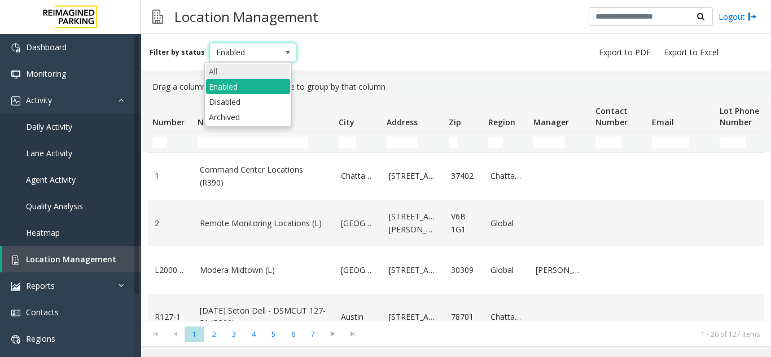
click at [239, 68] on li "All" at bounding box center [248, 71] width 84 height 15
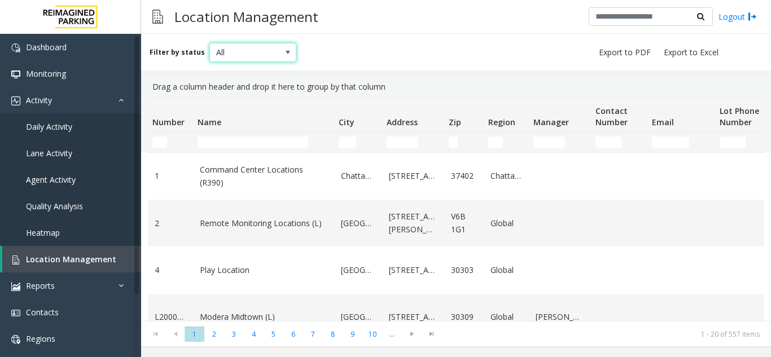
click at [239, 151] on td "Name Filter" at bounding box center [263, 142] width 141 height 20
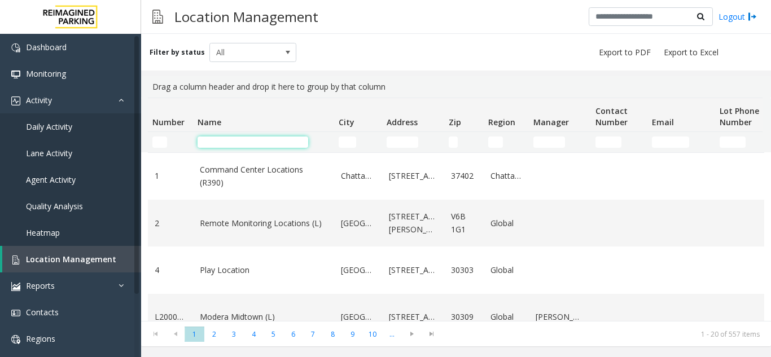
click at [243, 143] on input "Name Filter" at bounding box center [252, 142] width 111 height 11
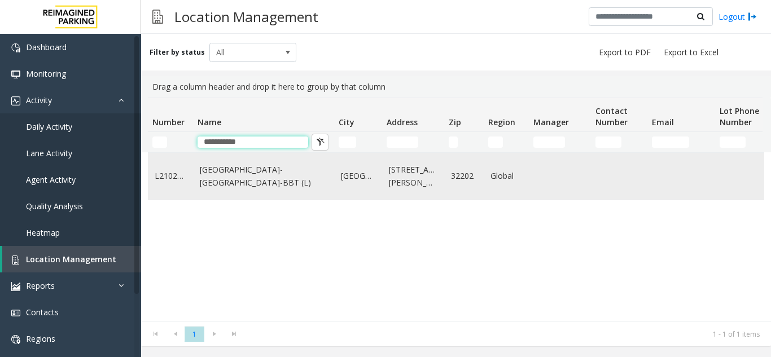
type input "**********"
click at [269, 174] on link "Center Square-Jacksonville-BBT (L)" at bounding box center [263, 176] width 127 height 25
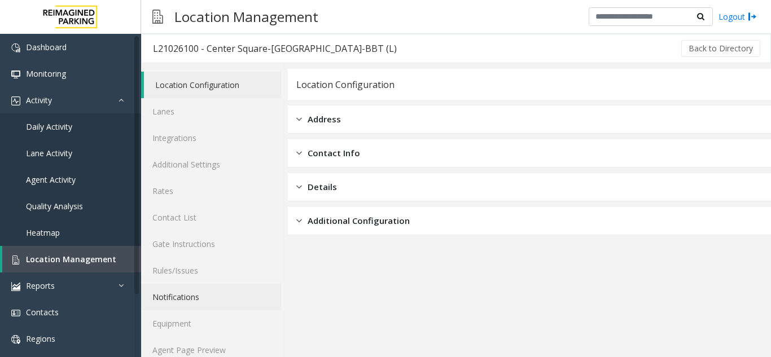
scroll to position [15, 0]
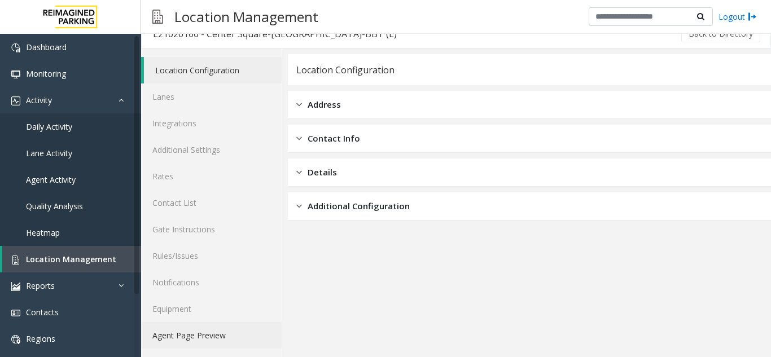
click at [218, 332] on link "Agent Page Preview" at bounding box center [211, 335] width 140 height 27
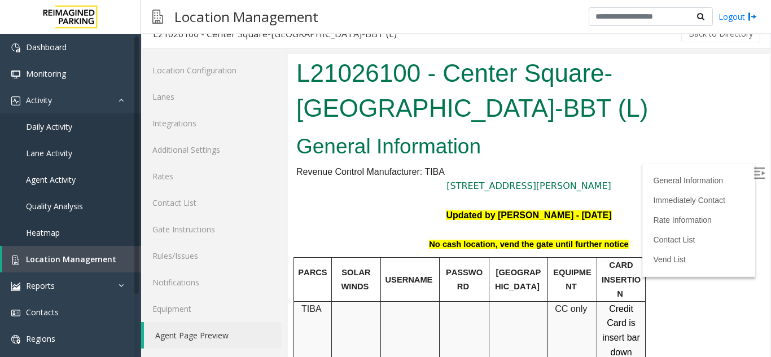
click at [753, 178] on img at bounding box center [758, 173] width 11 height 11
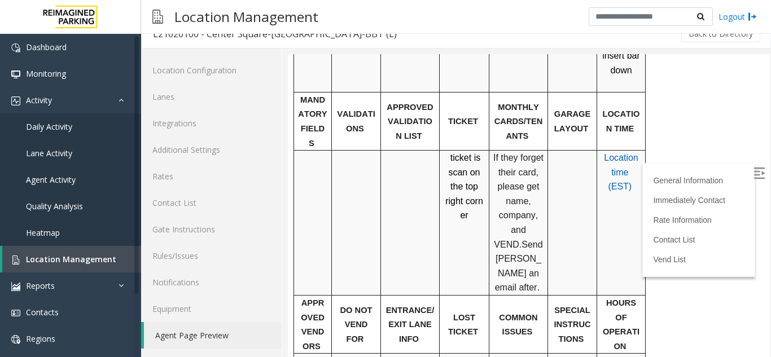
scroll to position [226, 0]
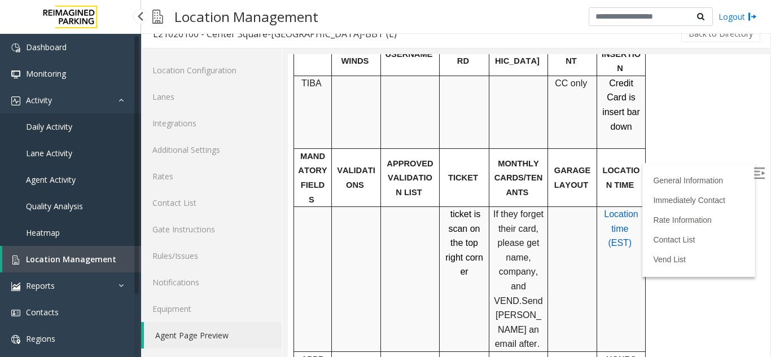
click at [99, 263] on span "Location Management" at bounding box center [71, 259] width 90 height 11
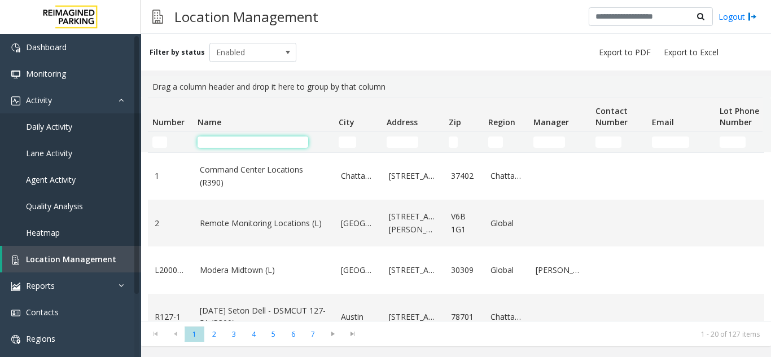
click at [270, 142] on input "Name Filter" at bounding box center [252, 142] width 111 height 11
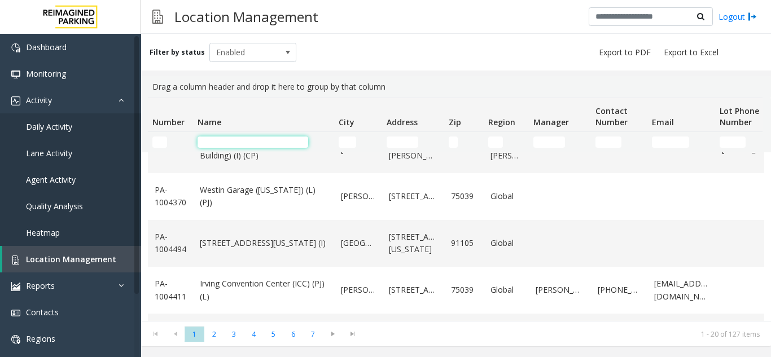
scroll to position [780, 0]
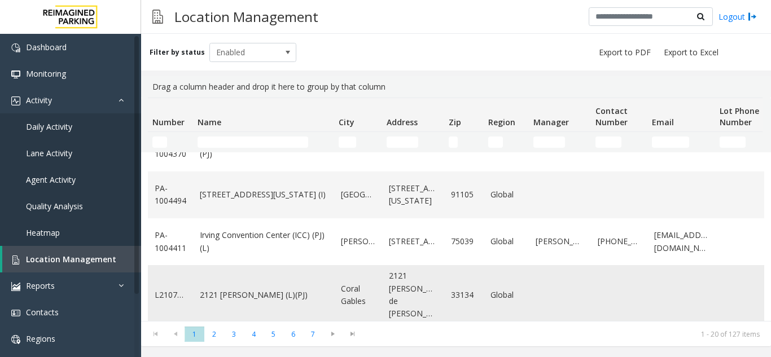
click at [254, 290] on link "2121 [PERSON_NAME] (L)(PJ)" at bounding box center [263, 295] width 127 height 12
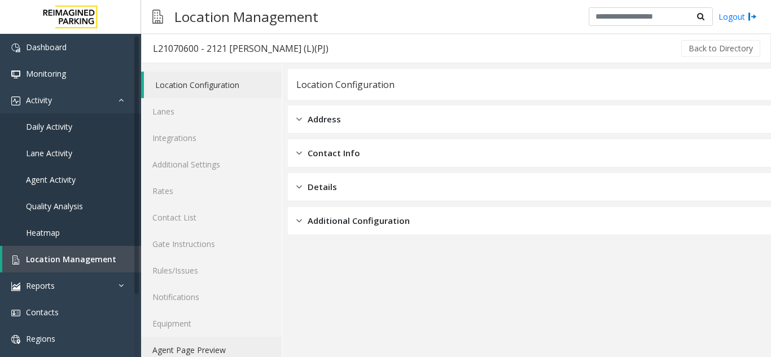
click at [218, 346] on link "Agent Page Preview" at bounding box center [211, 350] width 140 height 27
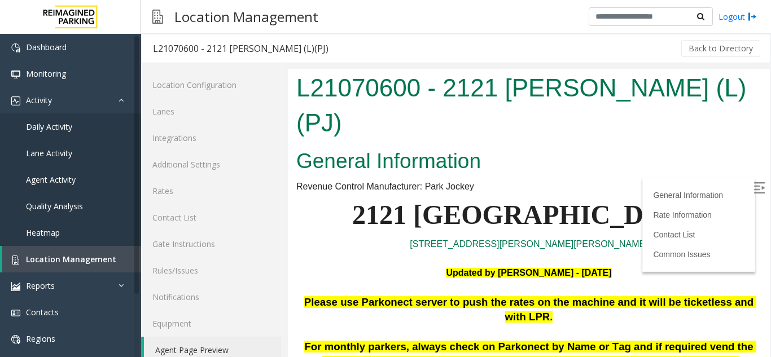
scroll to position [56, 0]
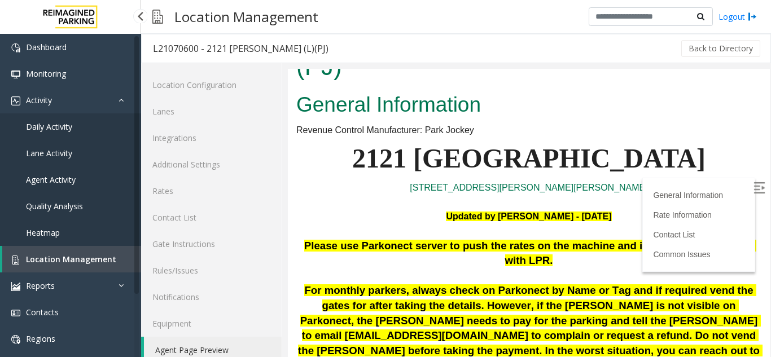
click at [107, 256] on span "Location Management" at bounding box center [71, 259] width 90 height 11
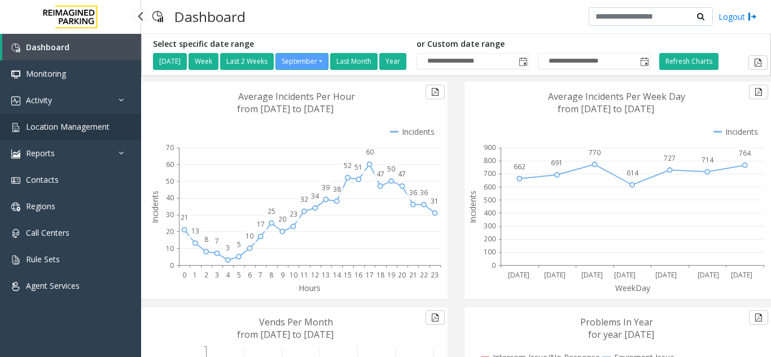
click at [93, 126] on span "Location Management" at bounding box center [67, 126] width 83 height 11
